Goal: Information Seeking & Learning: Understand process/instructions

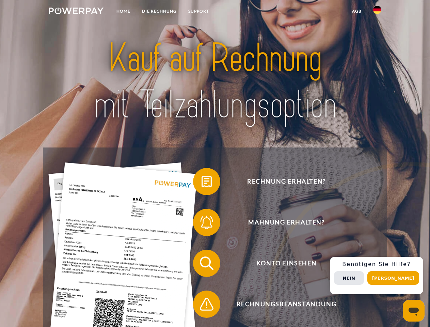
click at [76, 12] on img at bounding box center [76, 10] width 55 height 7
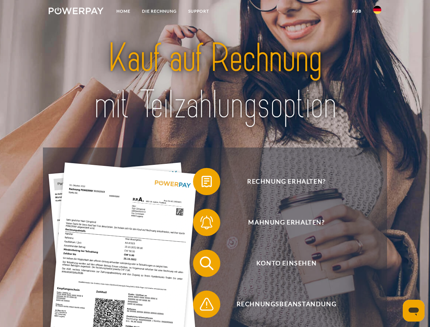
click at [377, 12] on img at bounding box center [377, 10] width 8 height 8
click at [357, 11] on link "agb" at bounding box center [356, 11] width 21 height 12
click at [202, 183] on span at bounding box center [197, 182] width 34 height 34
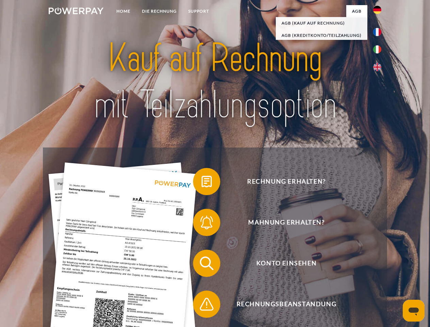
click at [202, 224] on div "Rechnung erhalten? Mahnung erhalten? Konto einsehen" at bounding box center [215, 283] width 344 height 273
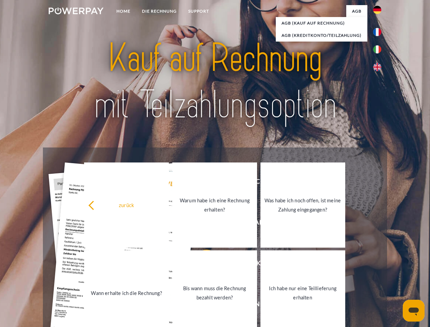
click at [202, 265] on link "Bis wann muss die Rechnung bezahlt werden?" at bounding box center [214, 292] width 85 height 85
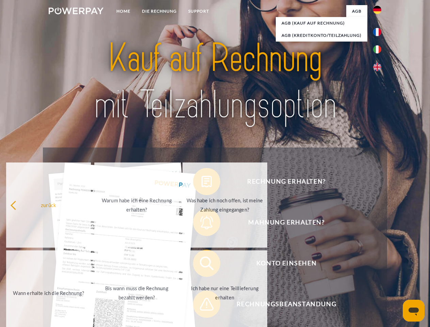
click at [202, 306] on span at bounding box center [197, 304] width 34 height 34
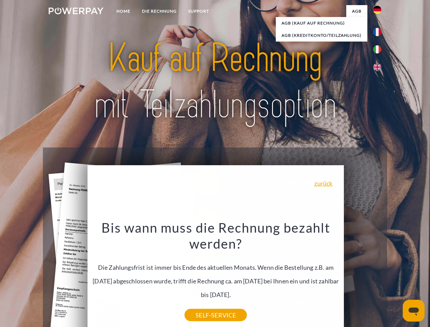
click at [379, 276] on div "Rechnung erhalten? Mahnung erhalten? Konto einsehen" at bounding box center [215, 283] width 344 height 273
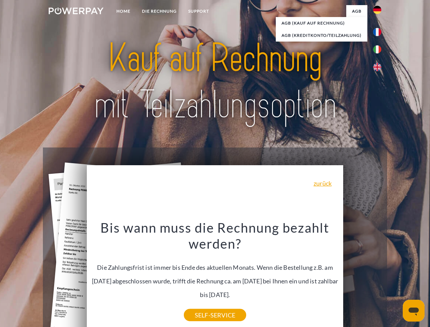
click at [362, 277] on span "Konto einsehen" at bounding box center [286, 263] width 167 height 27
click at [396, 278] on header "Home DIE RECHNUNG SUPPORT" at bounding box center [215, 235] width 430 height 470
